Goal: Task Accomplishment & Management: Use online tool/utility

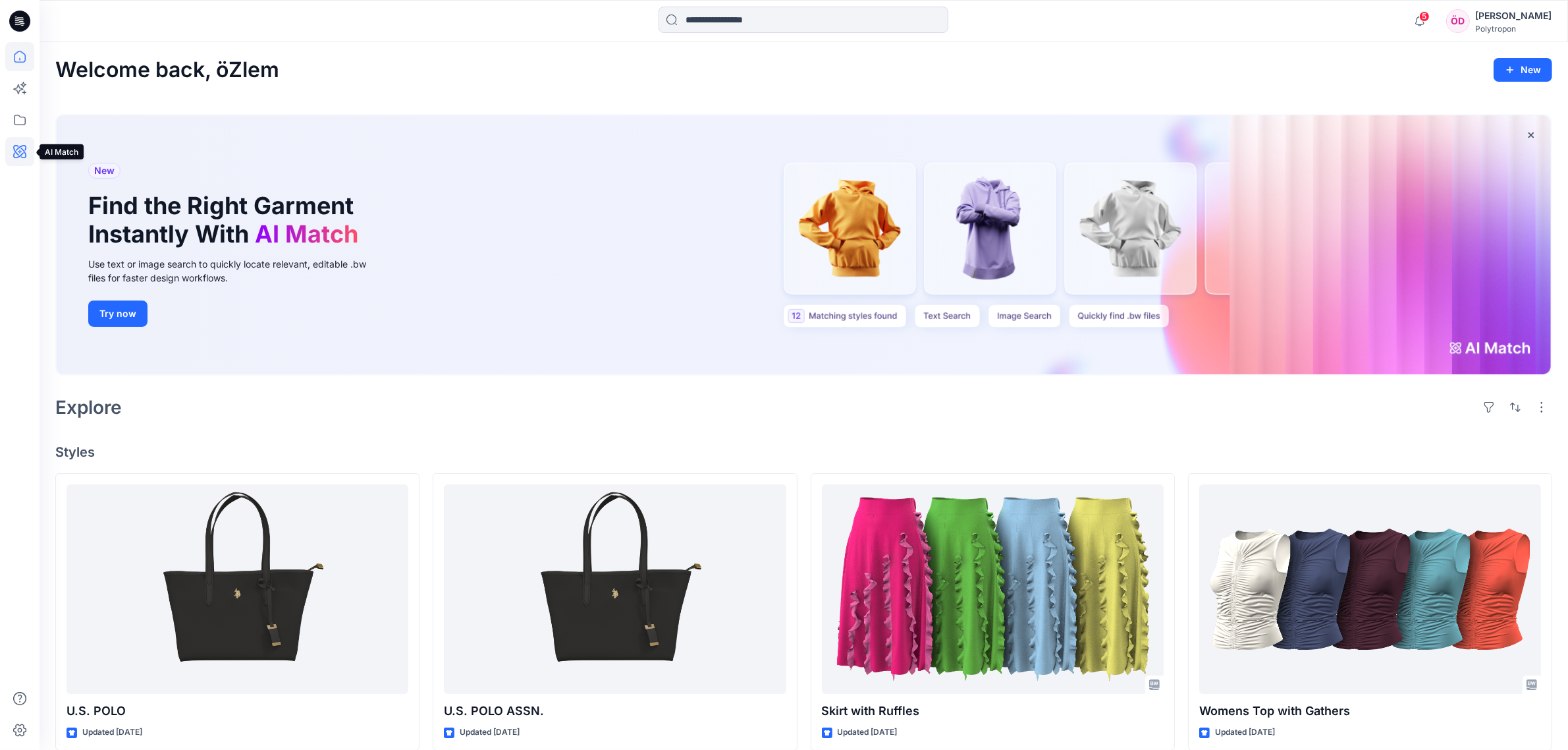
click at [12, 147] on icon at bounding box center [19, 152] width 29 height 29
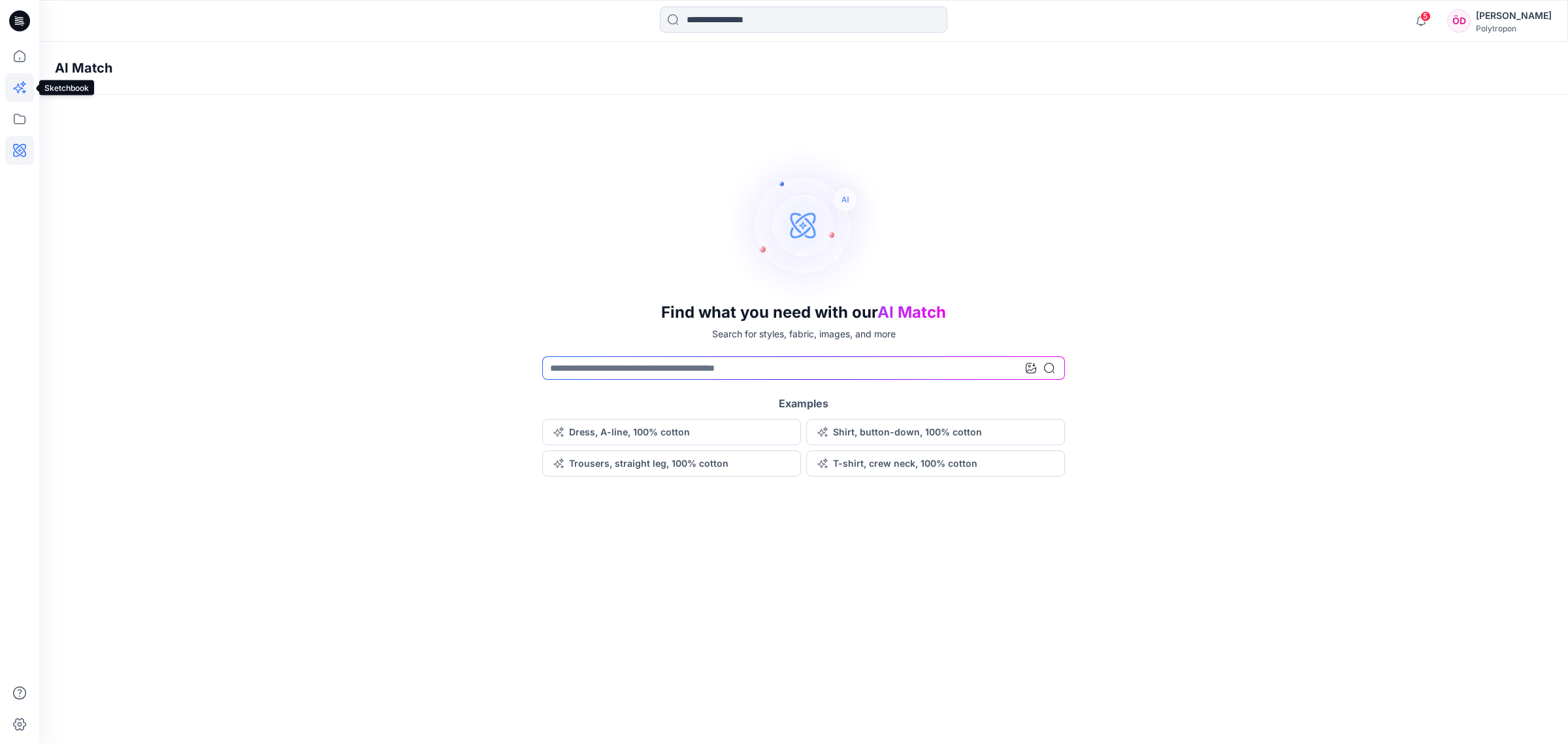
click at [22, 89] on icon at bounding box center [19, 88] width 29 height 29
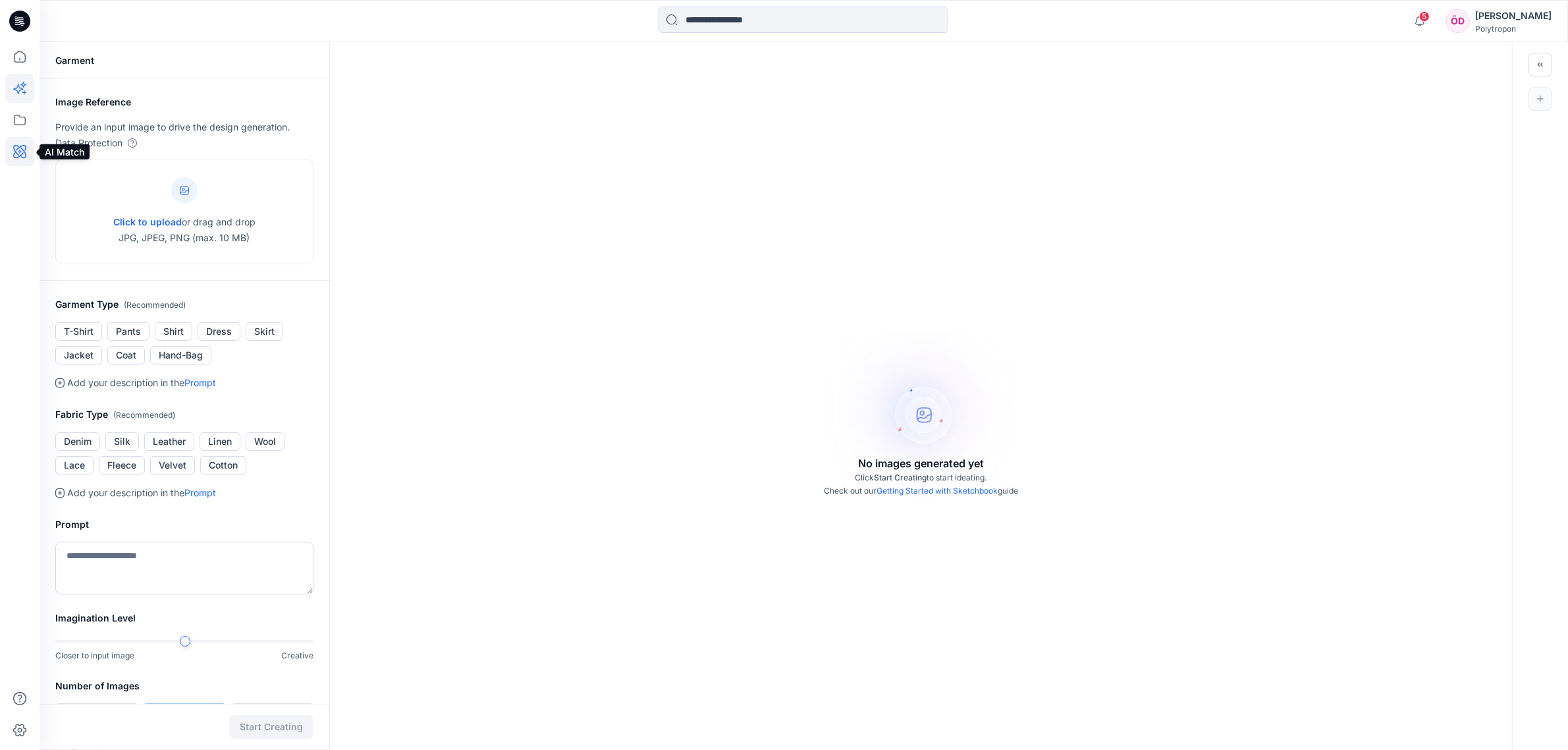
click at [14, 154] on icon at bounding box center [19, 152] width 29 height 29
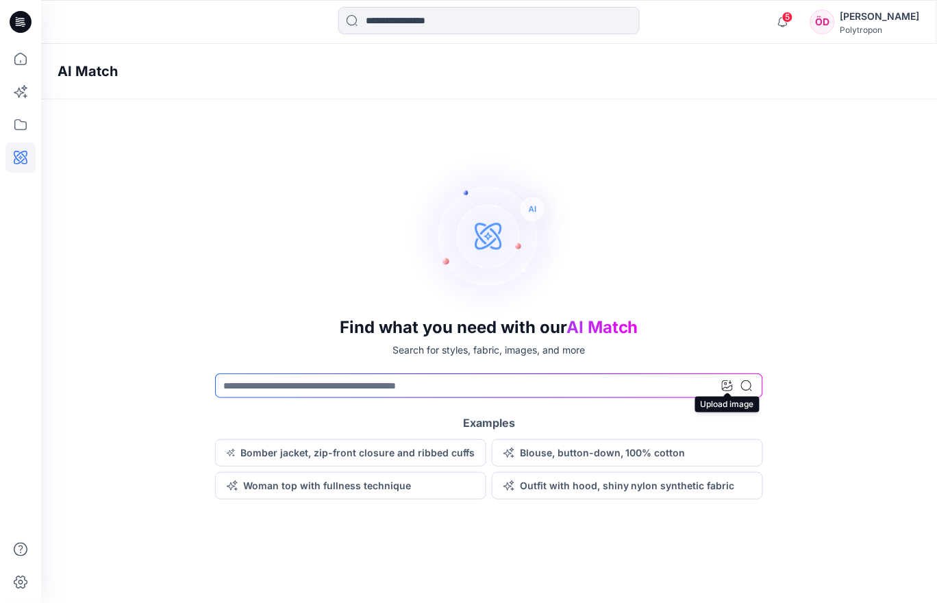
click at [732, 391] on icon at bounding box center [727, 385] width 11 height 11
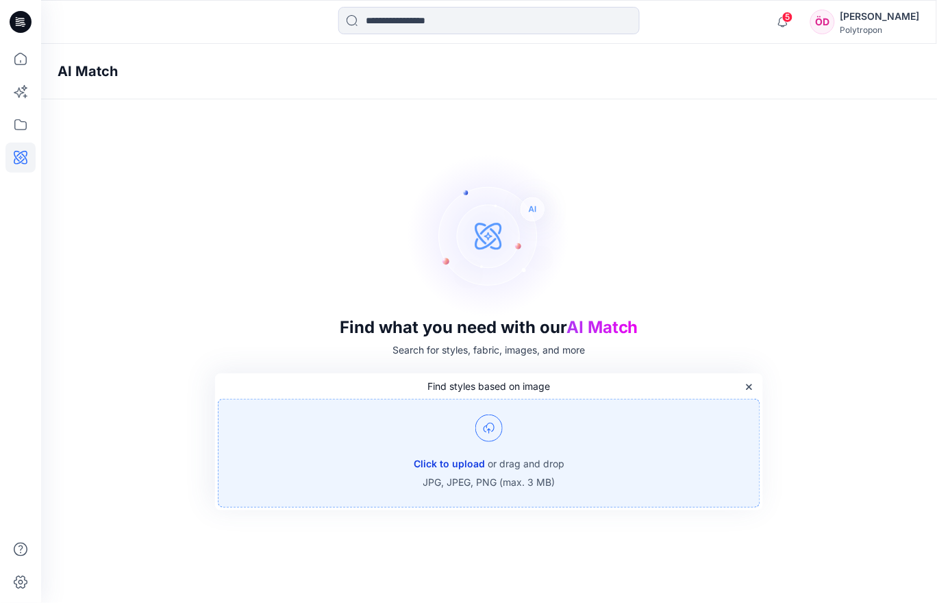
click at [469, 458] on button "Click to upload" at bounding box center [449, 464] width 71 height 16
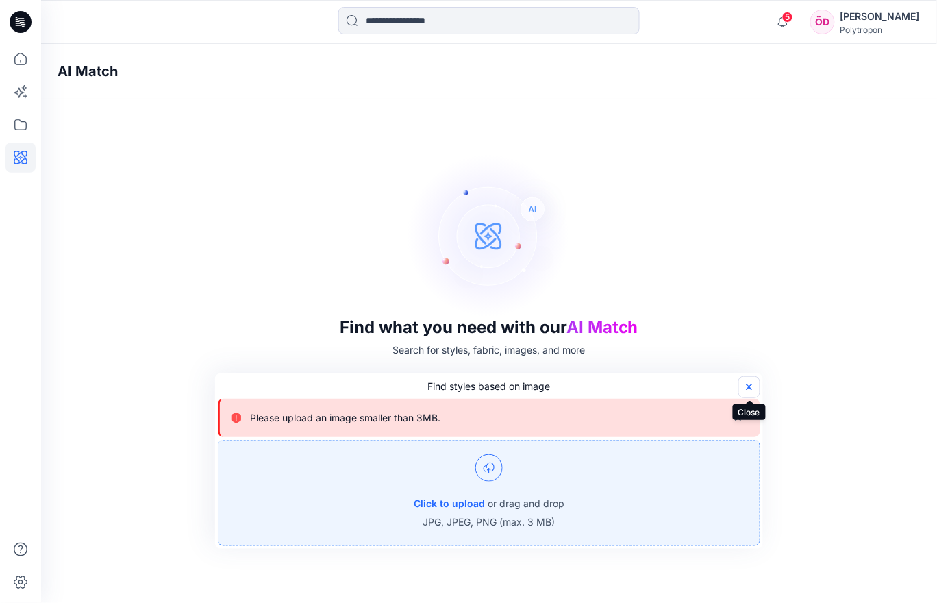
click at [744, 384] on icon "button" at bounding box center [749, 387] width 11 height 11
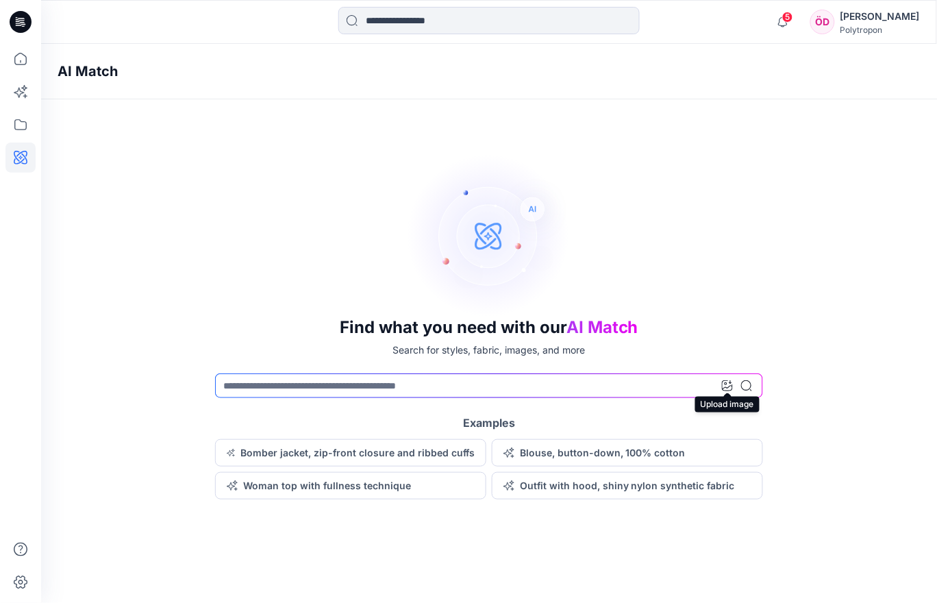
click at [726, 387] on icon at bounding box center [727, 385] width 11 height 11
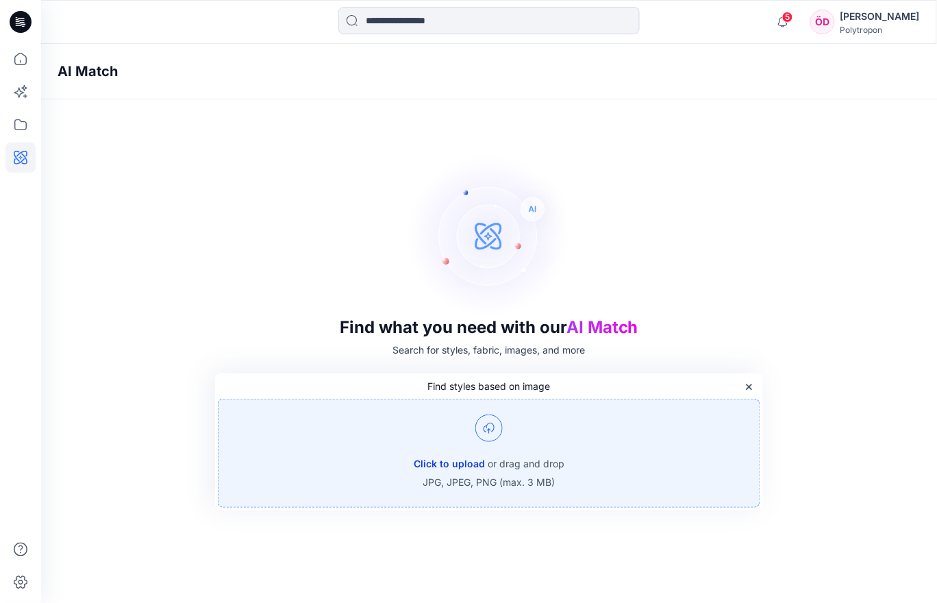
click at [446, 460] on button "Click to upload" at bounding box center [449, 464] width 71 height 16
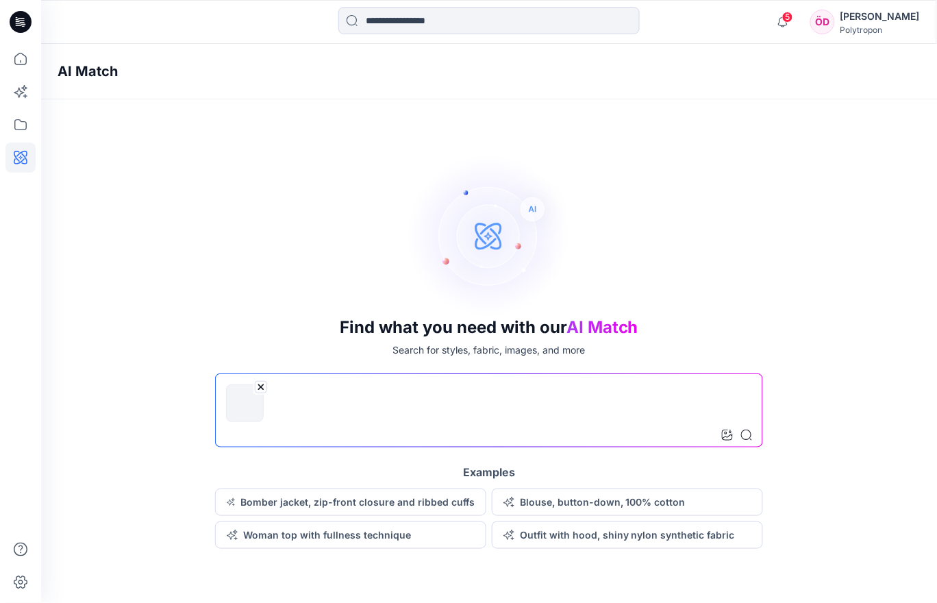
click at [365, 401] on input at bounding box center [489, 410] width 548 height 74
type input "********"
click at [256, 432] on input "********" at bounding box center [489, 410] width 548 height 74
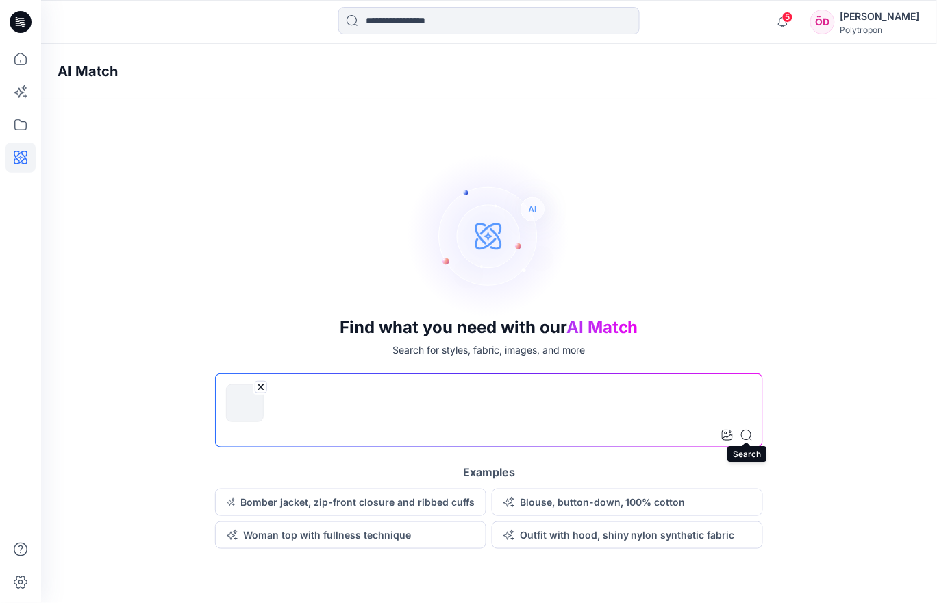
click at [751, 432] on icon at bounding box center [746, 435] width 11 height 11
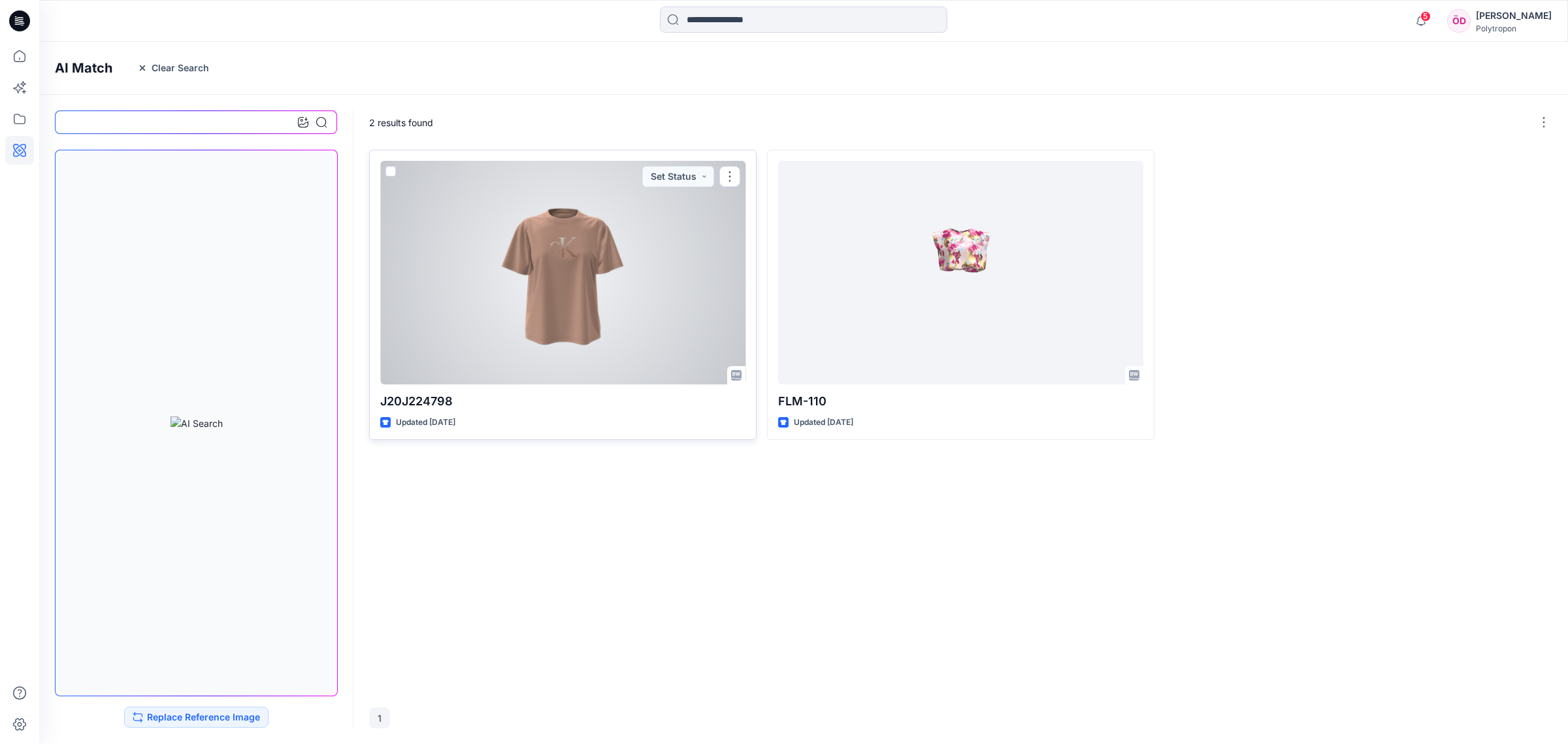
click at [593, 272] on div at bounding box center [563, 273] width 365 height 223
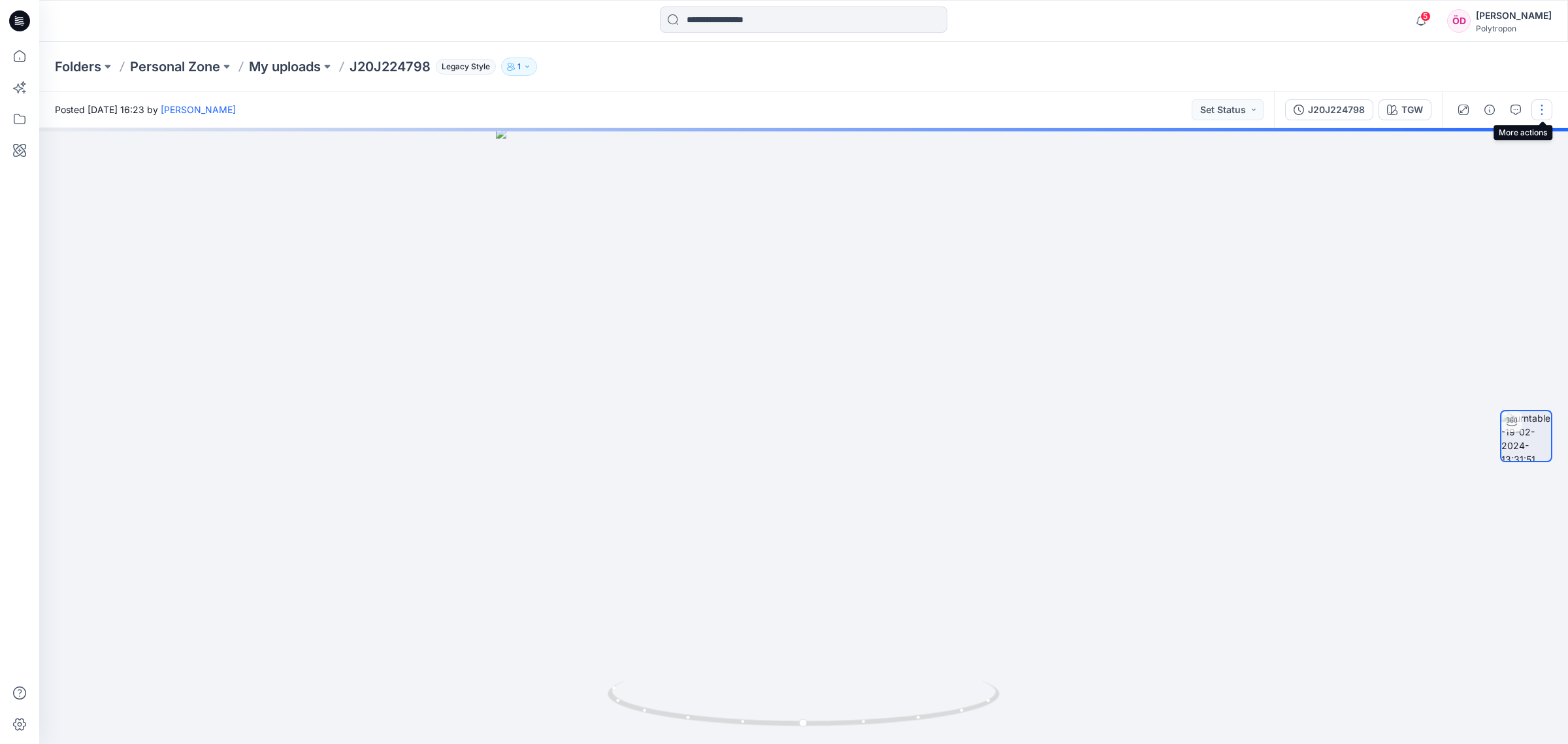
click at [1544, 103] on button "button" at bounding box center [1542, 110] width 21 height 21
click at [1521, 276] on button "View" at bounding box center [1487, 272] width 120 height 24
click at [1414, 381] on div at bounding box center [803, 435] width 1529 height 615
click at [1510, 157] on button "button" at bounding box center [1509, 150] width 24 height 24
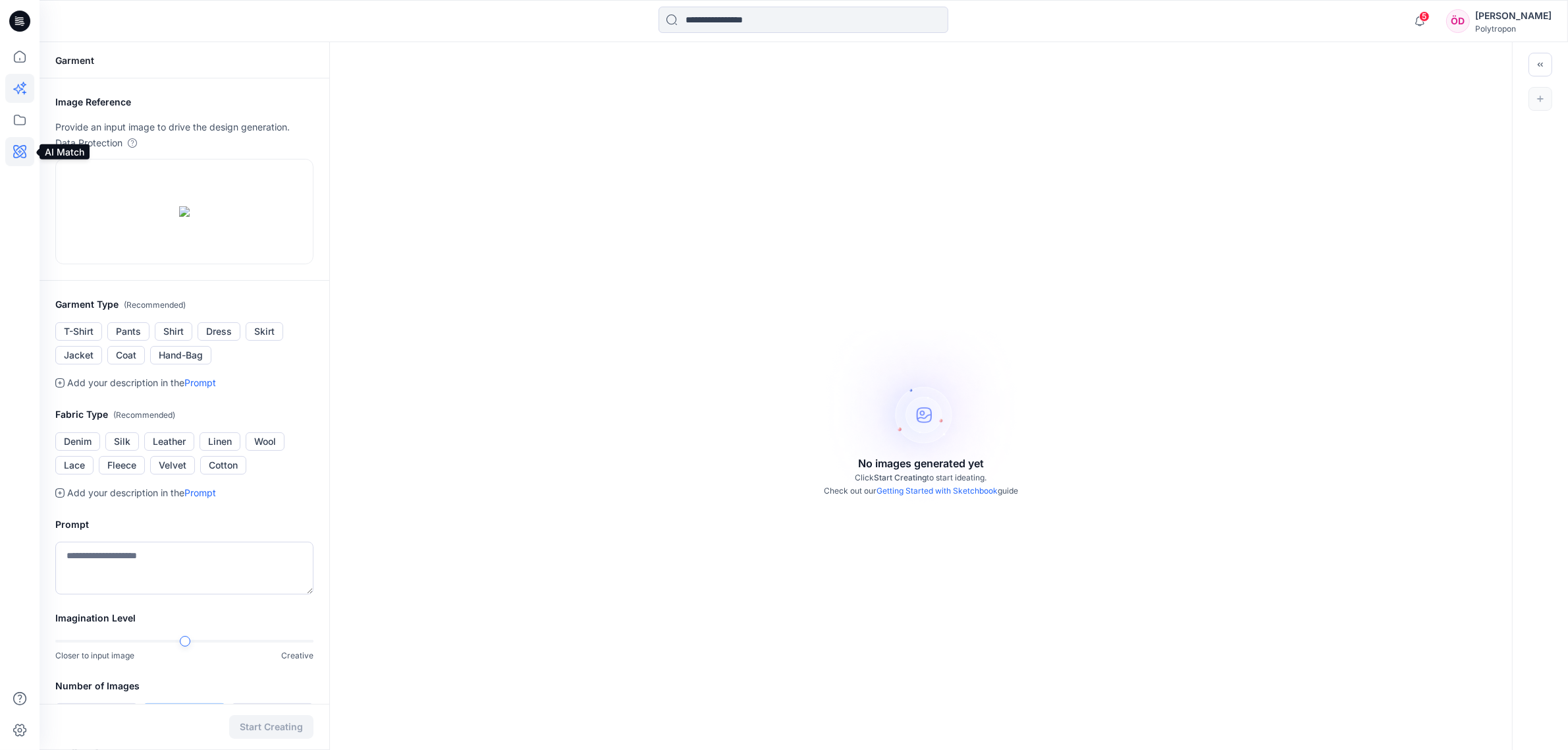
click at [23, 150] on icon at bounding box center [19, 152] width 29 height 29
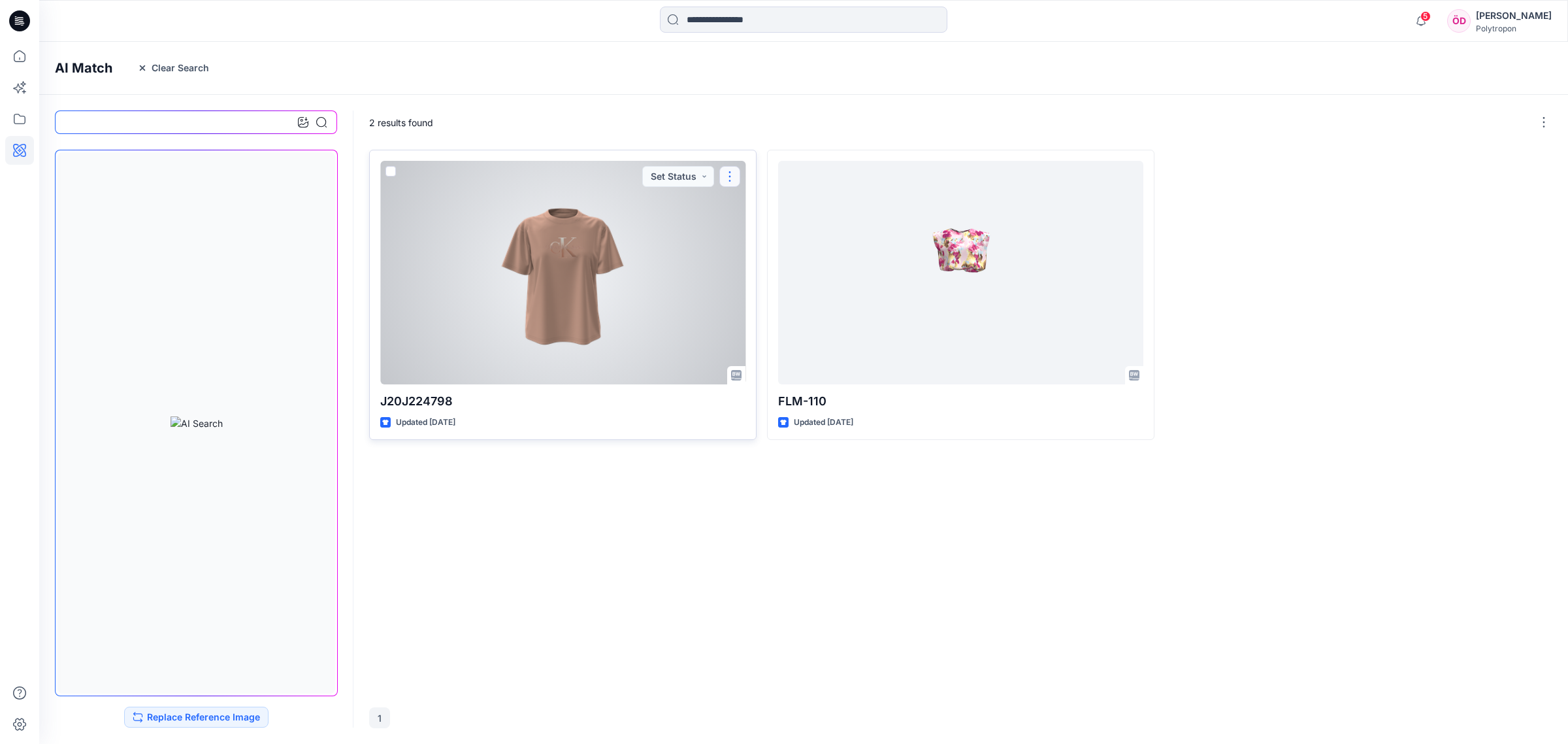
click at [733, 177] on button "button" at bounding box center [730, 176] width 21 height 21
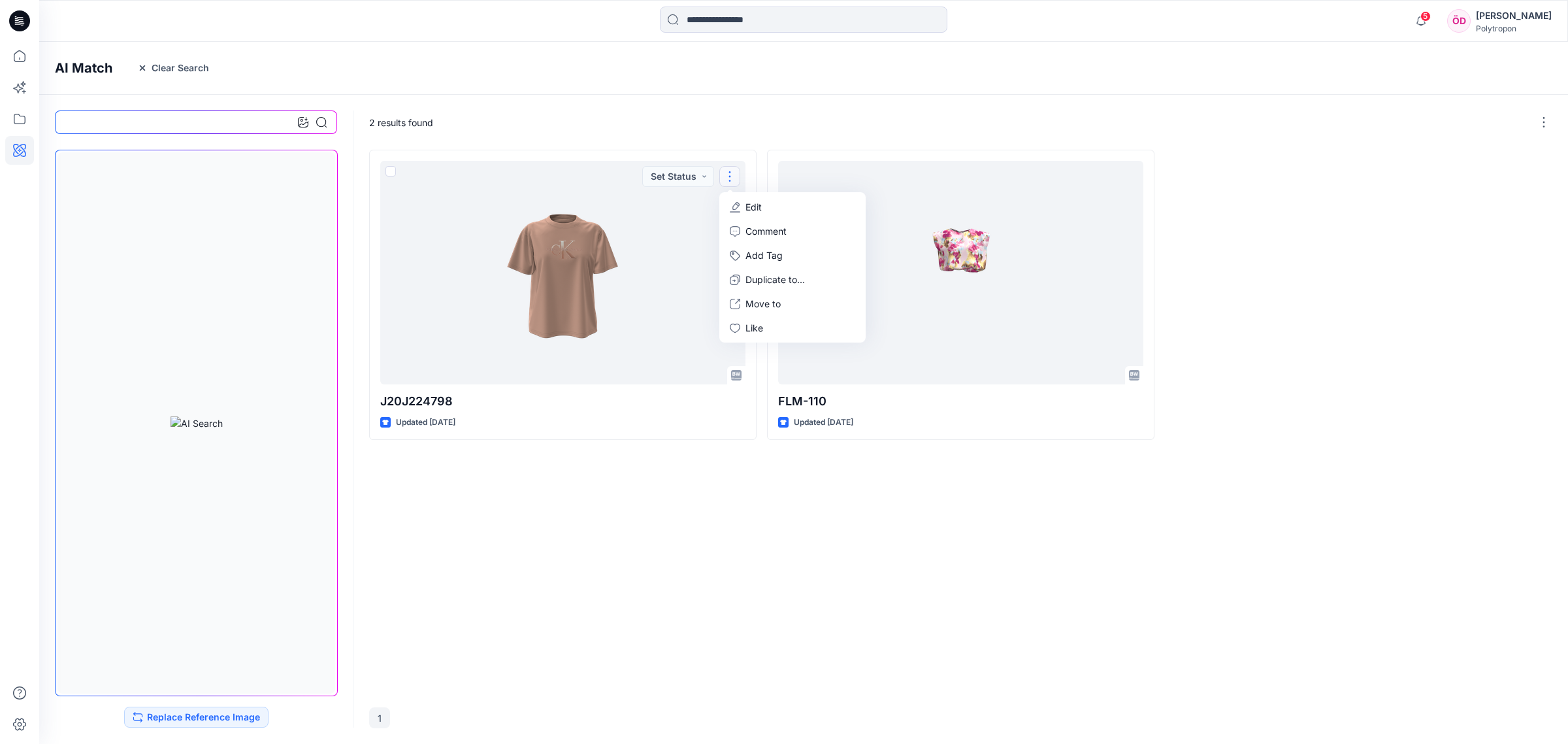
click at [736, 533] on div "J20J224798 Updated [DATE] Set Status Edit Comment Add Tag Duplicate to... Move …" at bounding box center [960, 421] width 1184 height 542
click at [199, 717] on button "Replace Reference Image" at bounding box center [196, 717] width 144 height 21
drag, startPoint x: 648, startPoint y: 491, endPoint x: 638, endPoint y: 486, distance: 11.2
click at [646, 491] on div "J20J224798 Updated [DATE] FLM-110 Updated [DATE]" at bounding box center [960, 421] width 1184 height 542
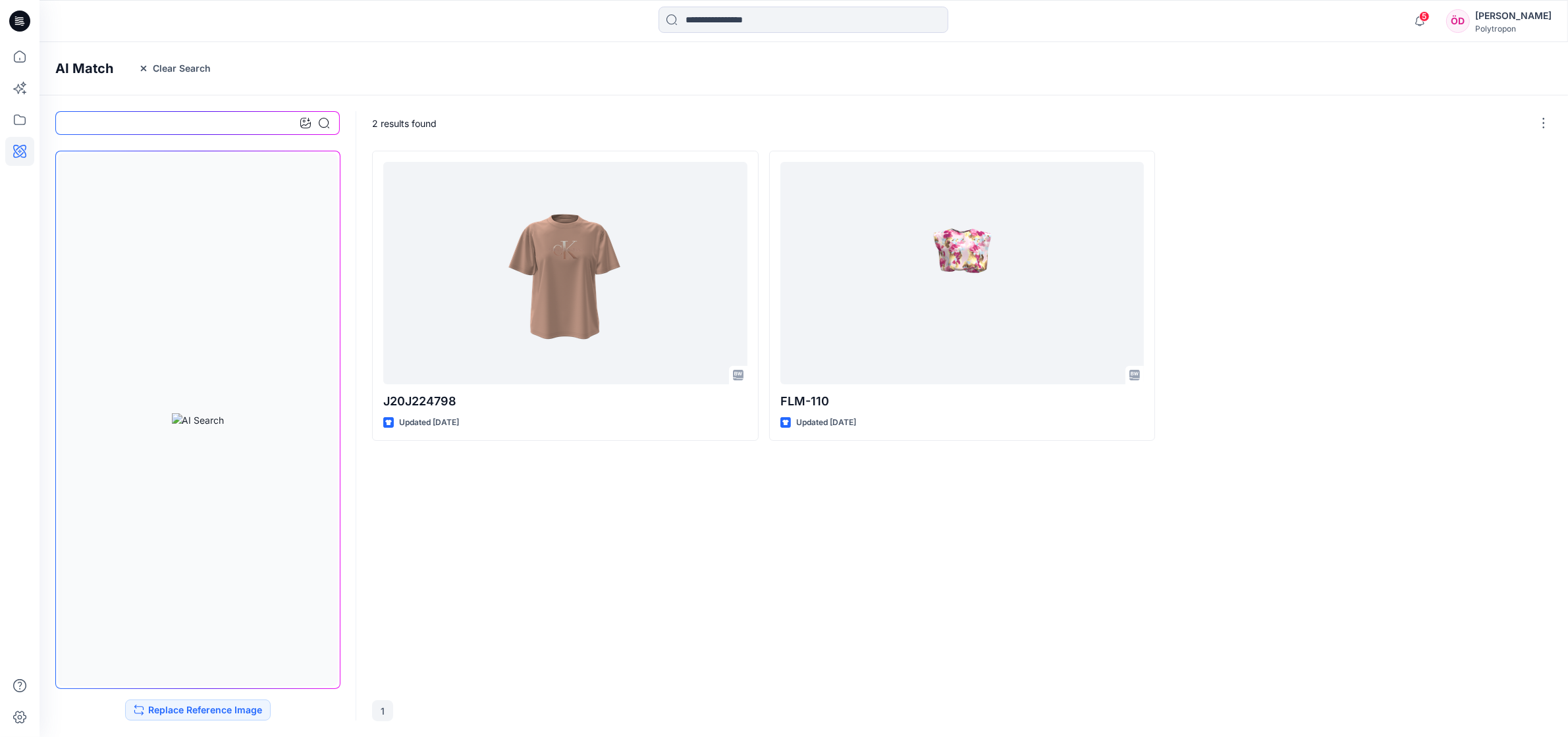
click at [1560, 123] on div "2 results found" at bounding box center [963, 123] width 1214 height 56
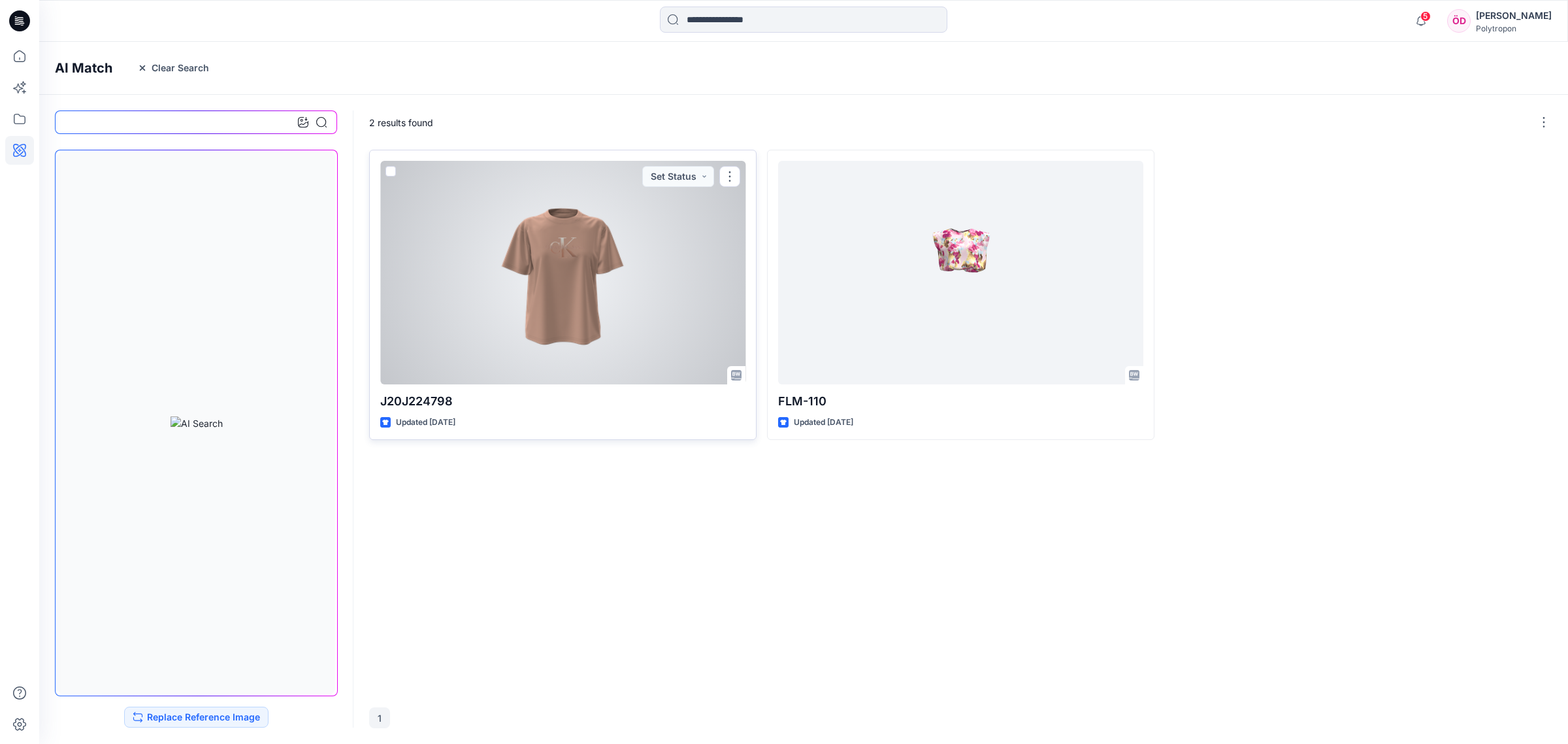
click at [393, 169] on span at bounding box center [390, 171] width 10 height 10
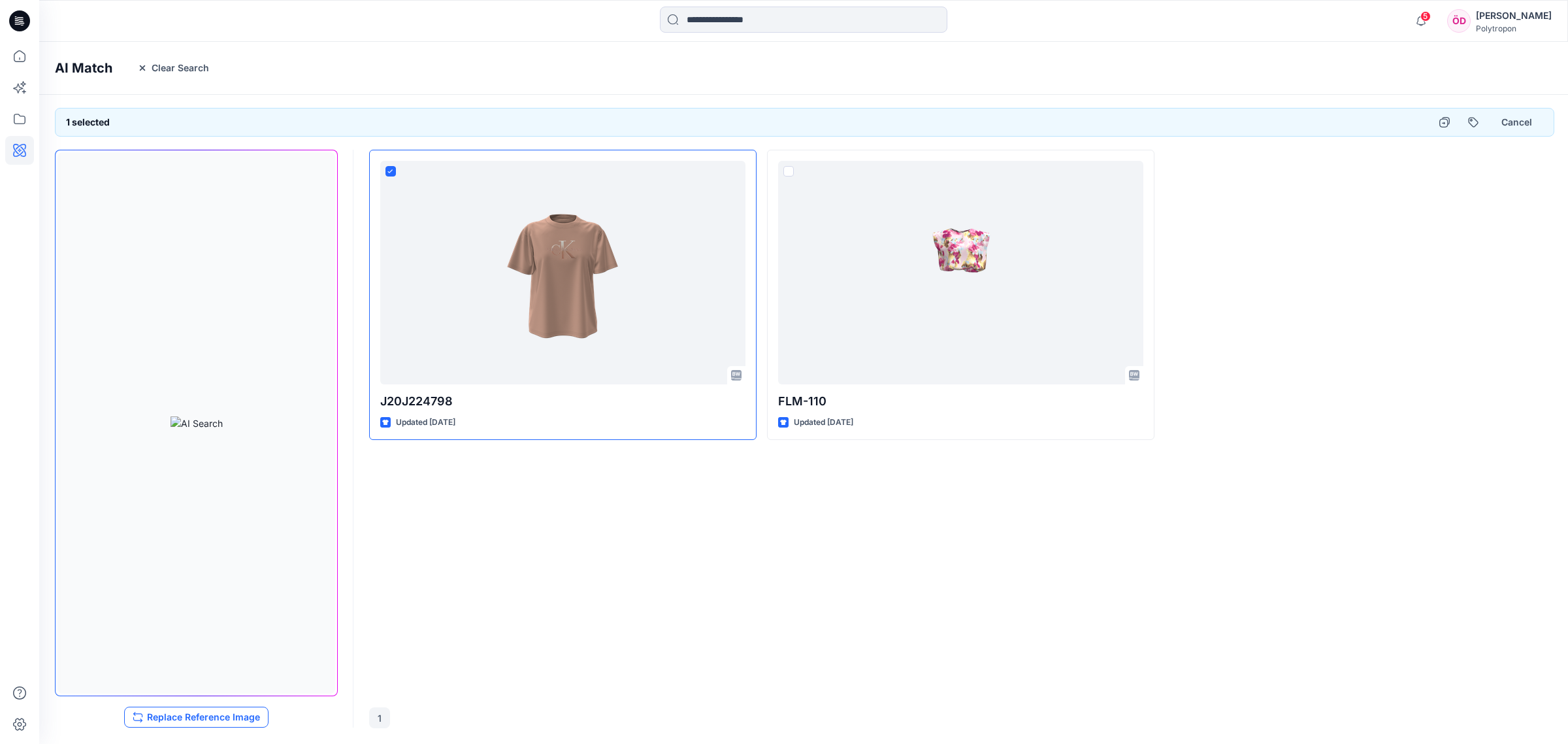
click at [197, 717] on button "Replace Reference Image" at bounding box center [196, 717] width 144 height 21
drag, startPoint x: 142, startPoint y: 63, endPoint x: 142, endPoint y: 71, distance: 8.0
click at [142, 66] on icon "button" at bounding box center [142, 68] width 10 height 10
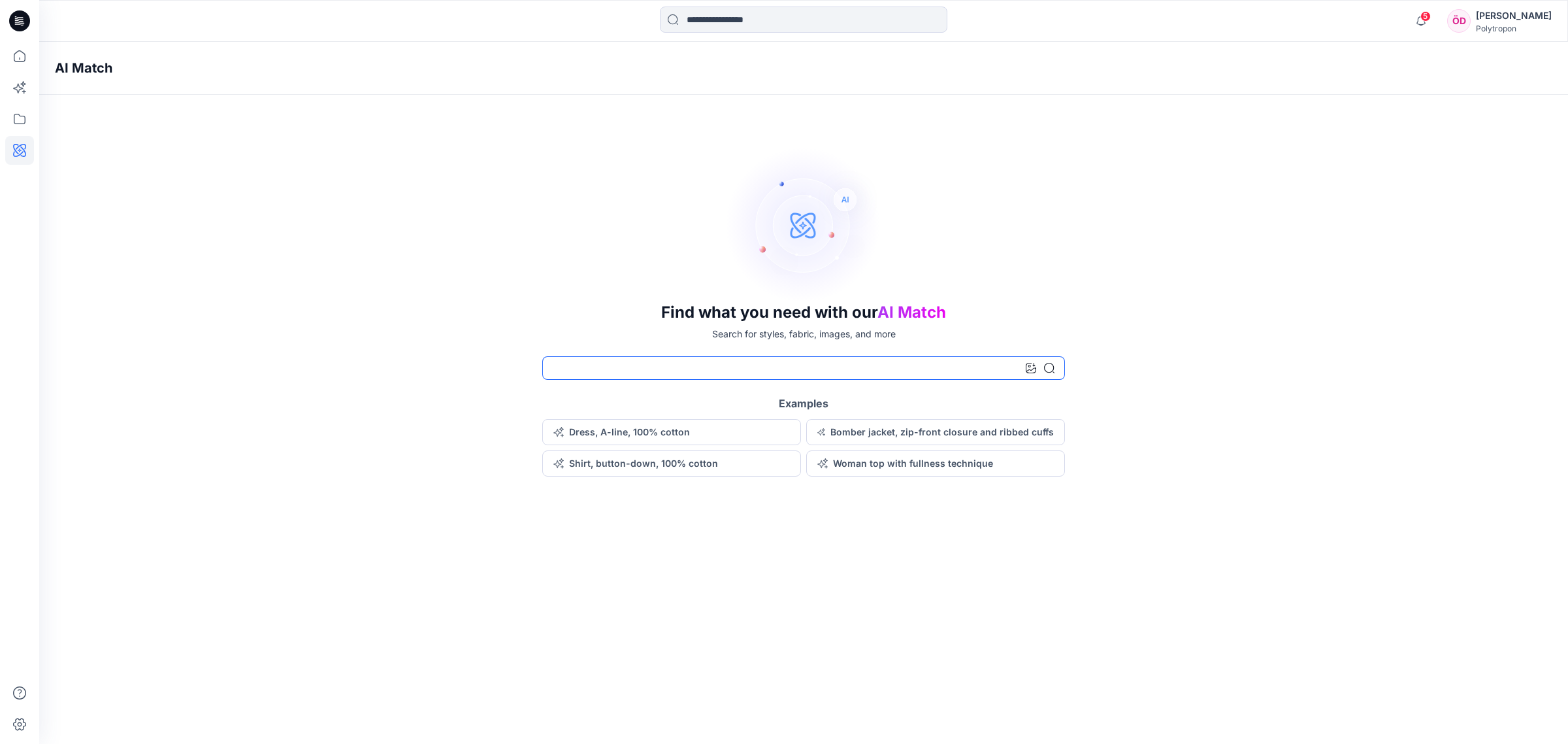
click at [705, 373] on input at bounding box center [804, 367] width 523 height 24
type input "**********"
click at [1046, 368] on icon at bounding box center [1049, 367] width 10 height 10
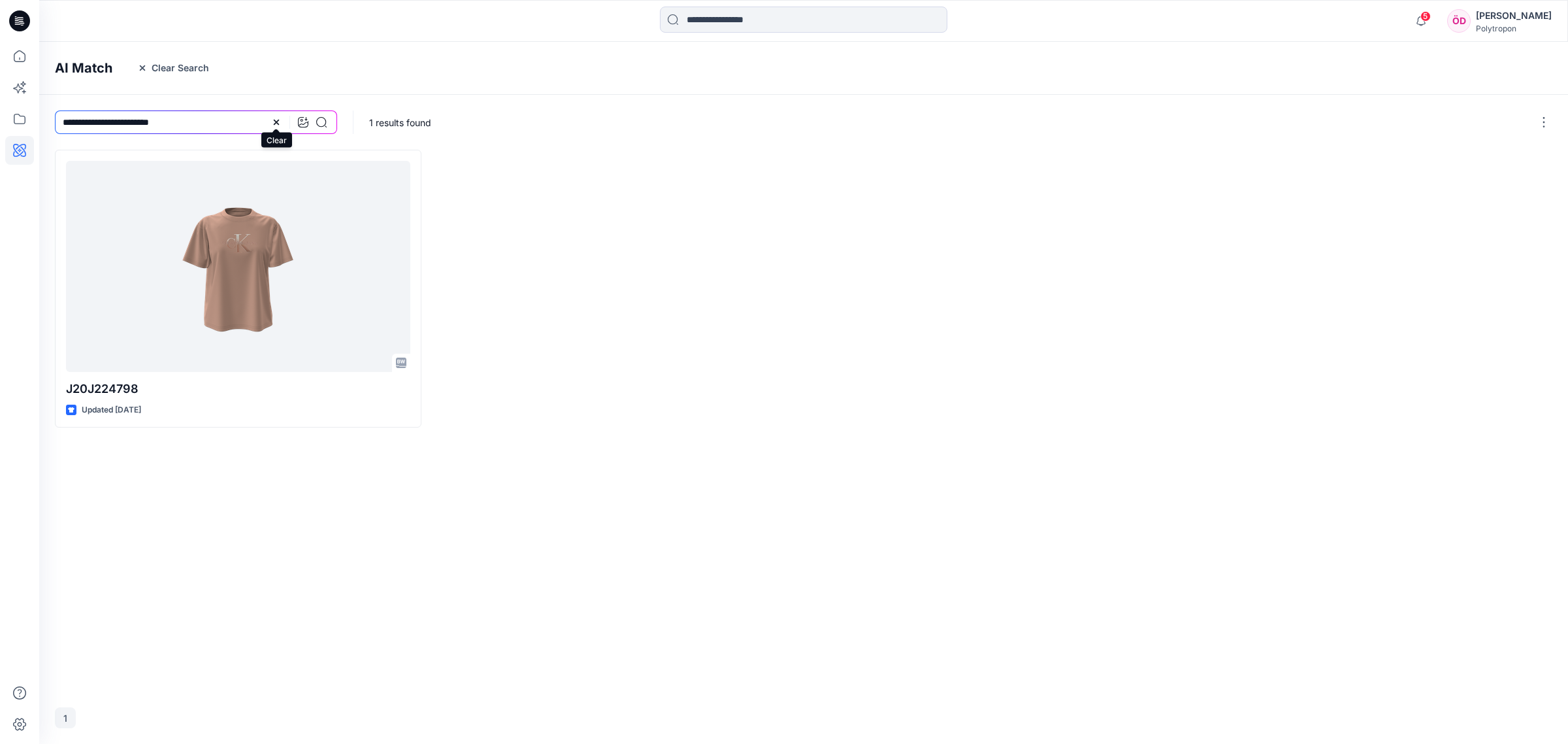
click at [279, 117] on icon at bounding box center [276, 122] width 10 height 10
click at [149, 63] on button "Clear Search" at bounding box center [173, 68] width 89 height 21
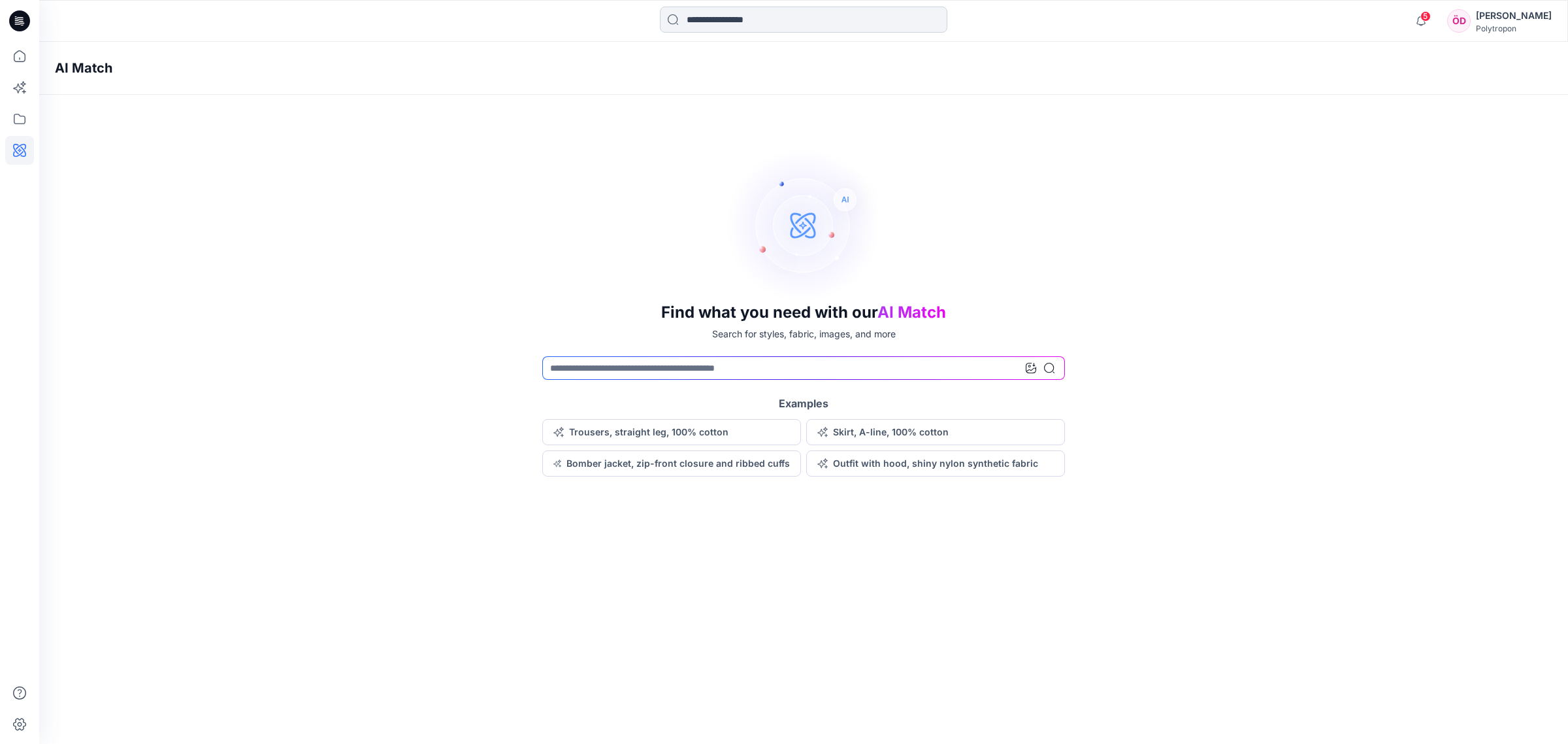
click at [730, 22] on input at bounding box center [803, 19] width 287 height 26
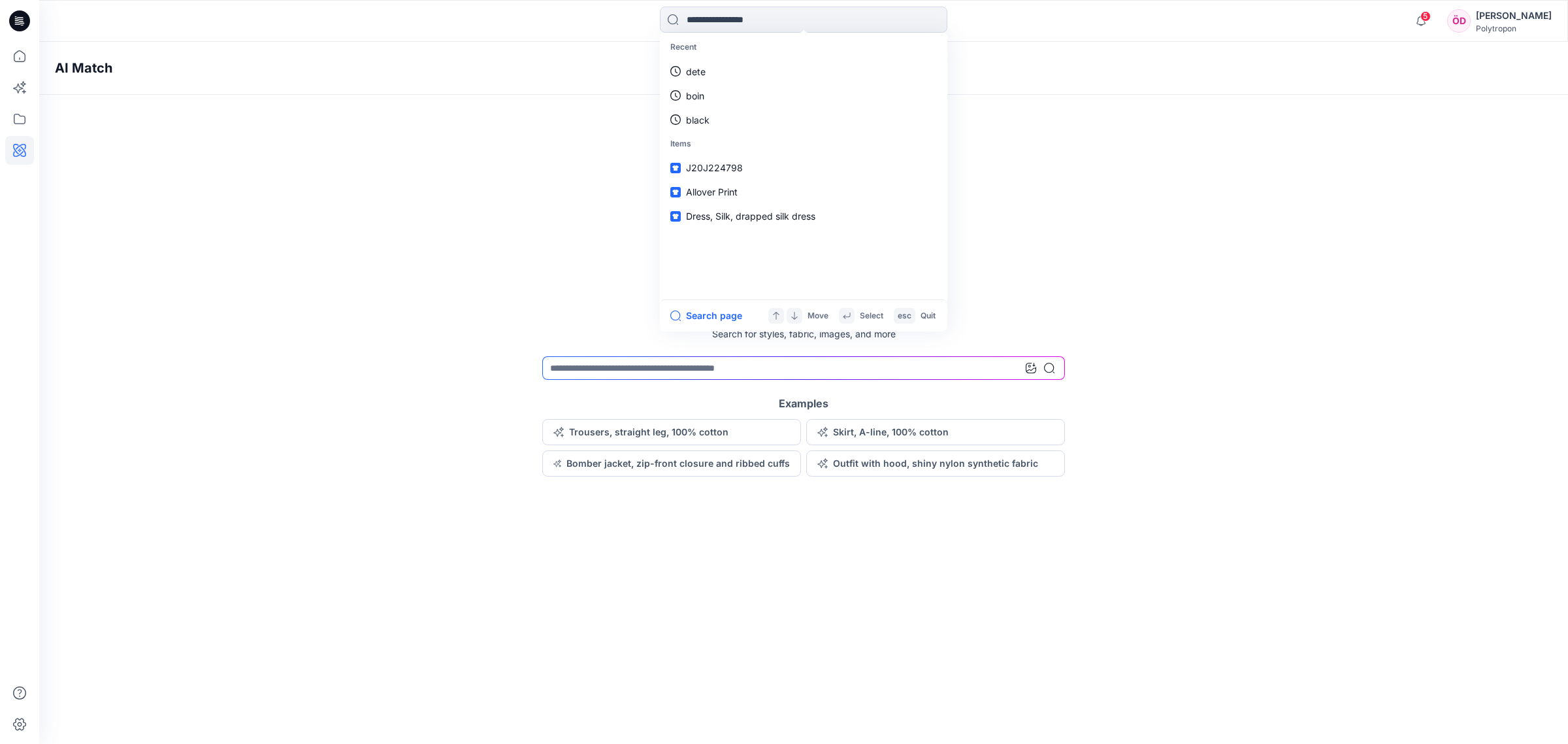
click at [1033, 215] on div "Find what you need with our AI Match Search for styles, fabric, images, and mor…" at bounding box center [803, 311] width 1529 height 330
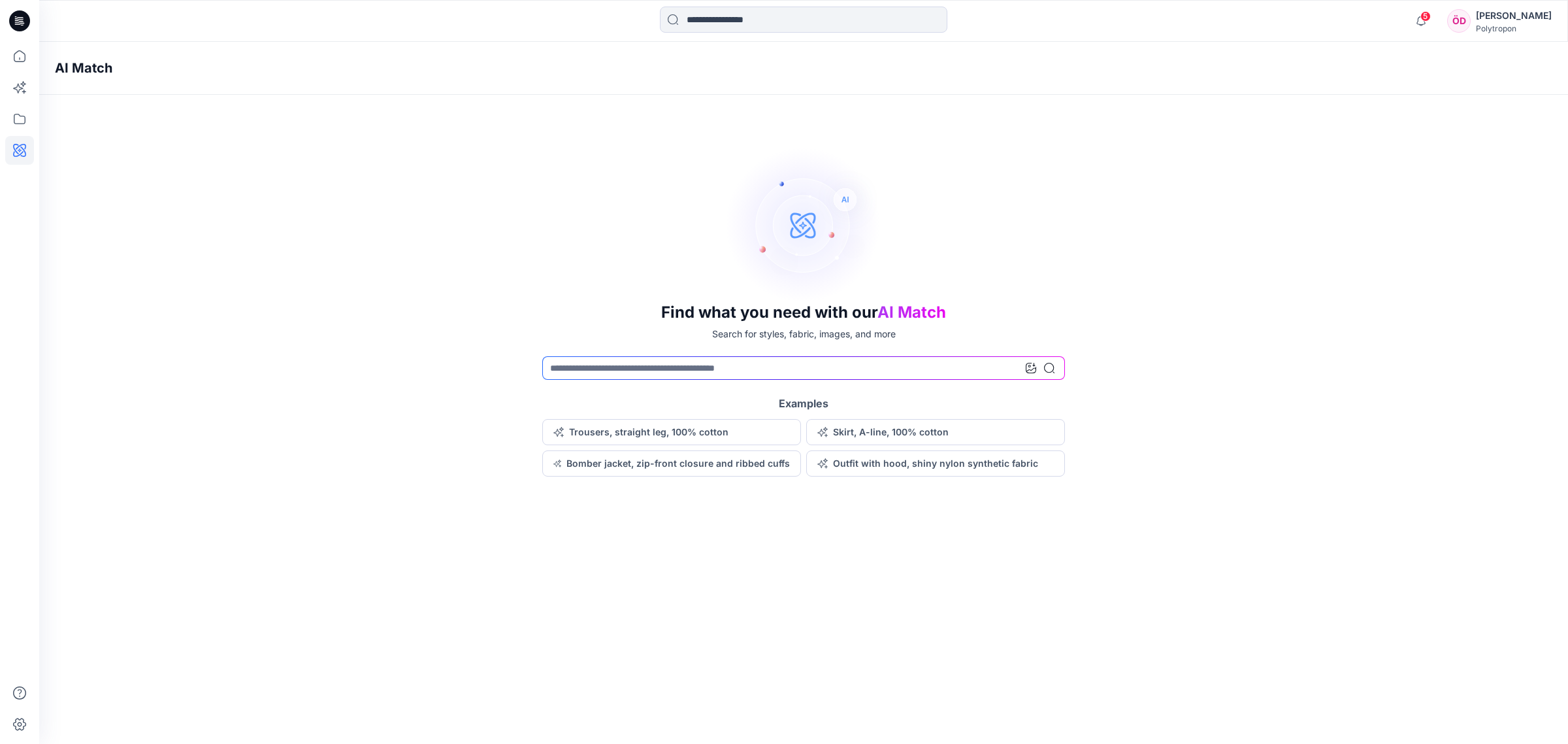
click at [1259, 385] on div "Find what you need with our AI Match Search for styles, fabric, images, and mor…" at bounding box center [803, 311] width 1529 height 330
click at [1259, 383] on div "Find what you need with our AI Match Search for styles, fabric, images, and mor…" at bounding box center [803, 311] width 1529 height 330
click at [463, 551] on div "AI Match Find what you need with our AI Match Search for styles, fabric, images…" at bounding box center [803, 393] width 1529 height 702
drag, startPoint x: 1109, startPoint y: 203, endPoint x: 971, endPoint y: 177, distance: 140.4
click at [1108, 202] on div "Find what you need with our AI Match Search for styles, fabric, images, and mor…" at bounding box center [803, 311] width 1529 height 330
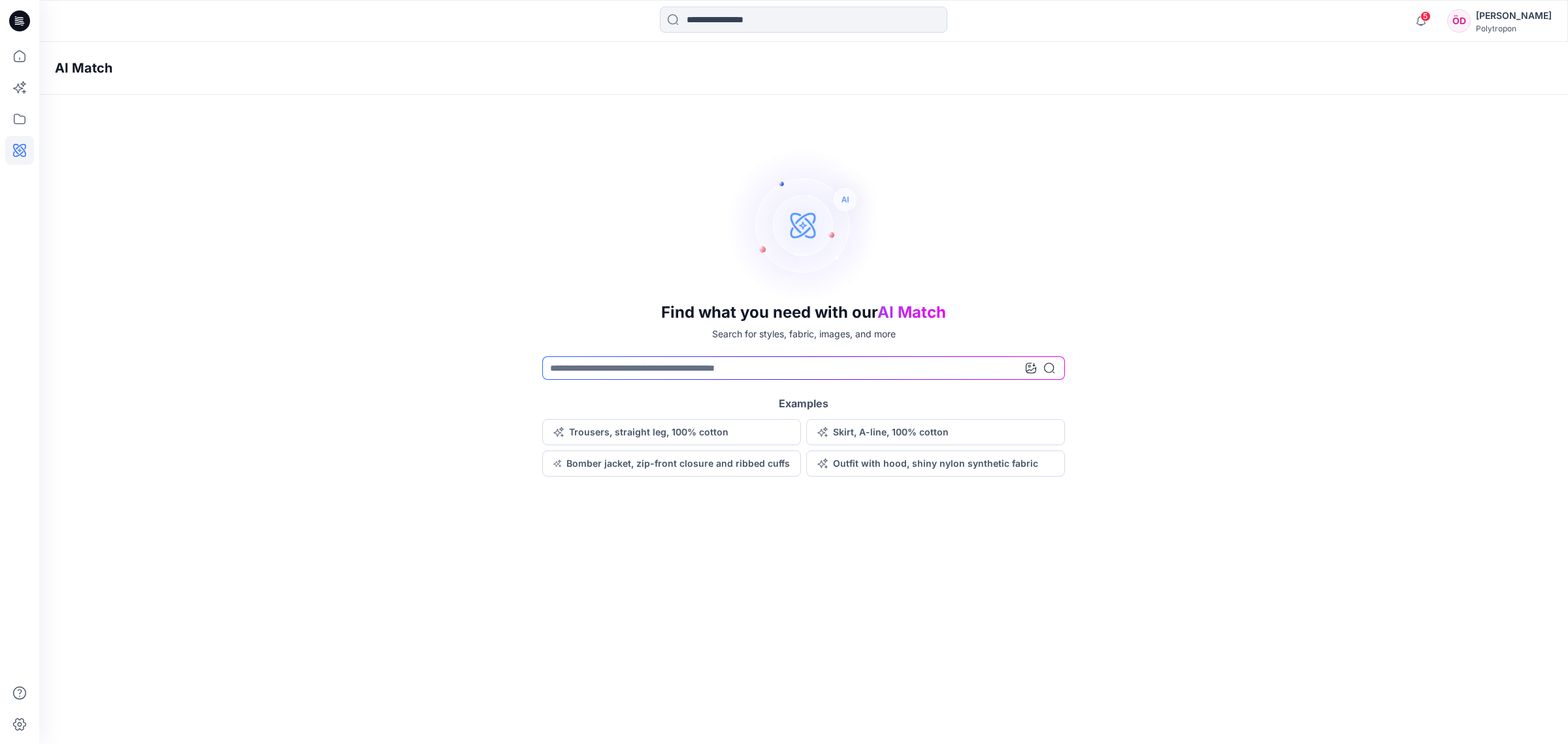
click at [609, 211] on div "Find what you need with our AI Match Search for styles, fabric, images, and mor…" at bounding box center [803, 311] width 1529 height 330
click at [1269, 257] on div "Find what you need with our AI Match Search for styles, fabric, images, and mor…" at bounding box center [803, 311] width 1529 height 330
drag, startPoint x: 402, startPoint y: 236, endPoint x: 415, endPoint y: 233, distance: 13.3
click at [410, 242] on div "Find what you need with our AI Match Search for styles, fabric, images, and mor…" at bounding box center [803, 311] width 1529 height 330
